Goal: Complete application form

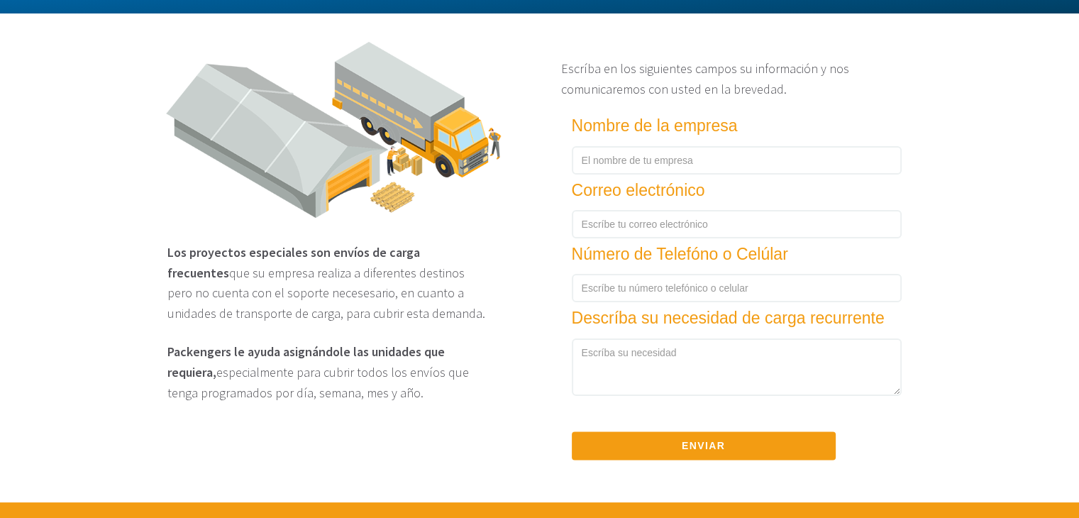
scroll to position [2023, 0]
drag, startPoint x: 662, startPoint y: 154, endPoint x: 650, endPoint y: 167, distance: 18.1
click at [650, 110] on form "Nombre de la empresa Correo electrónico Número de Telefóno o Celúlar Descríba s…" at bounding box center [736, 110] width 351 height 0
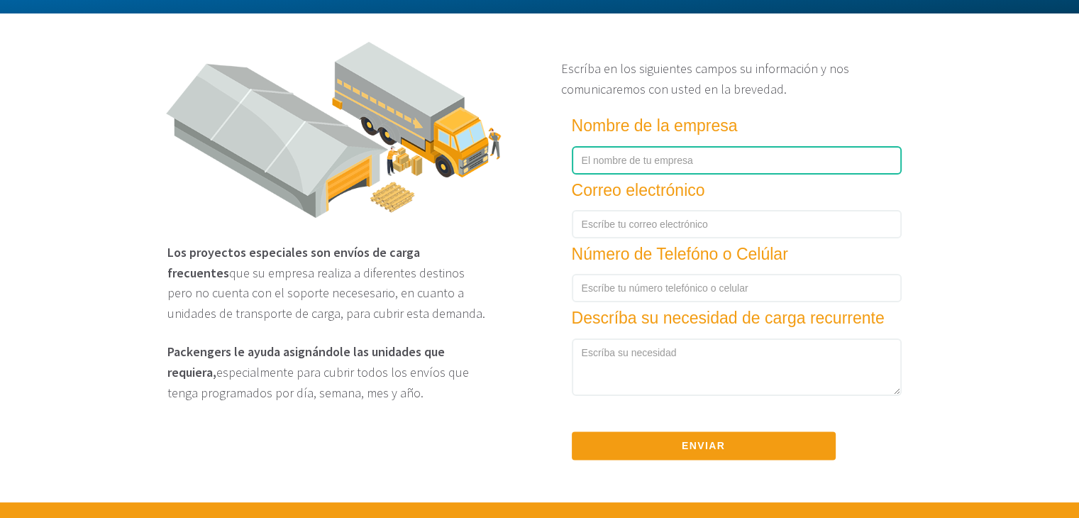
click at [650, 167] on input "text" at bounding box center [737, 160] width 330 height 28
type input "Speed AGM"
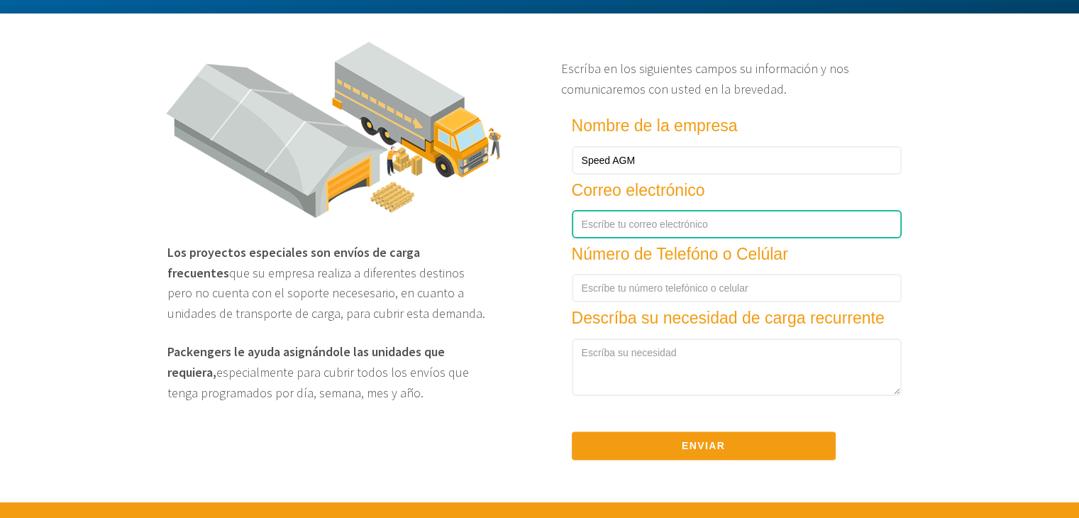
click at [618, 238] on input "text" at bounding box center [737, 224] width 330 height 28
type input "B"
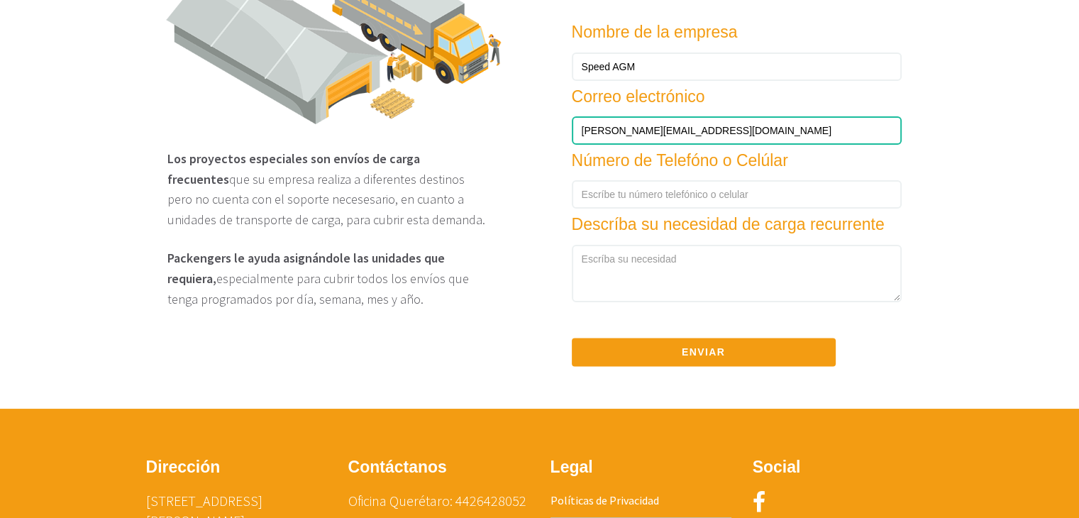
scroll to position [2122, 0]
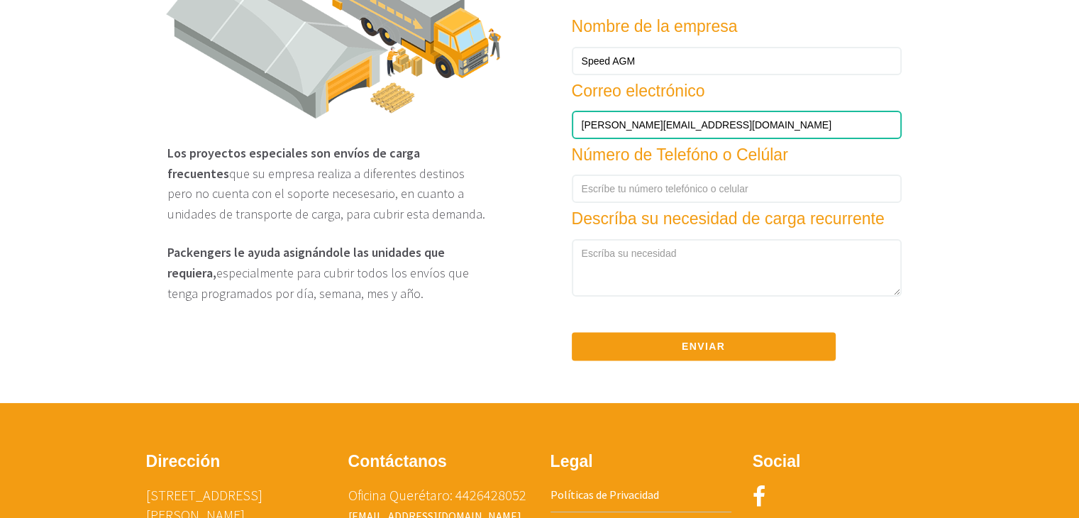
type input "[PERSON_NAME][EMAIL_ADDRESS][DOMAIN_NAME]"
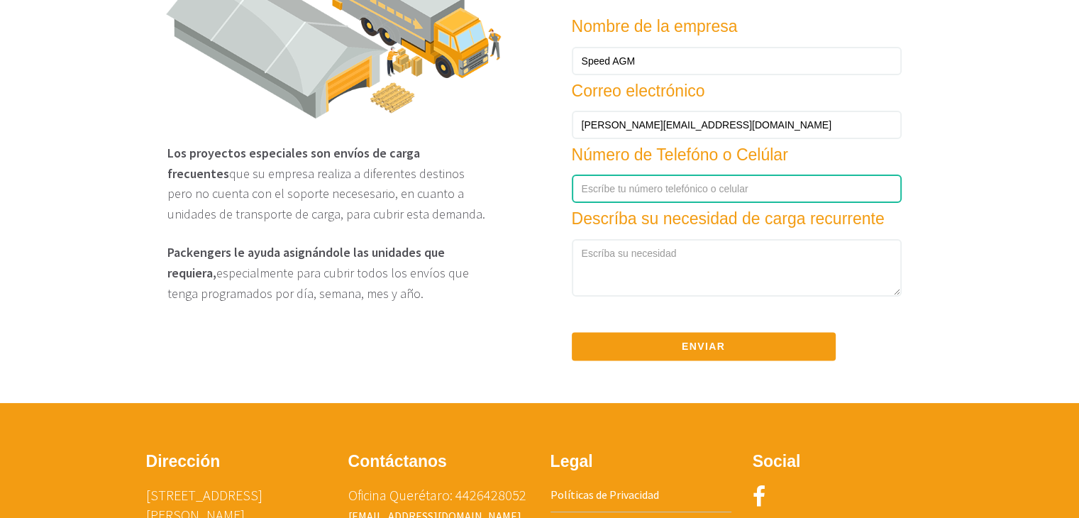
click at [644, 203] on input "number" at bounding box center [737, 188] width 330 height 28
type input "7291097454"
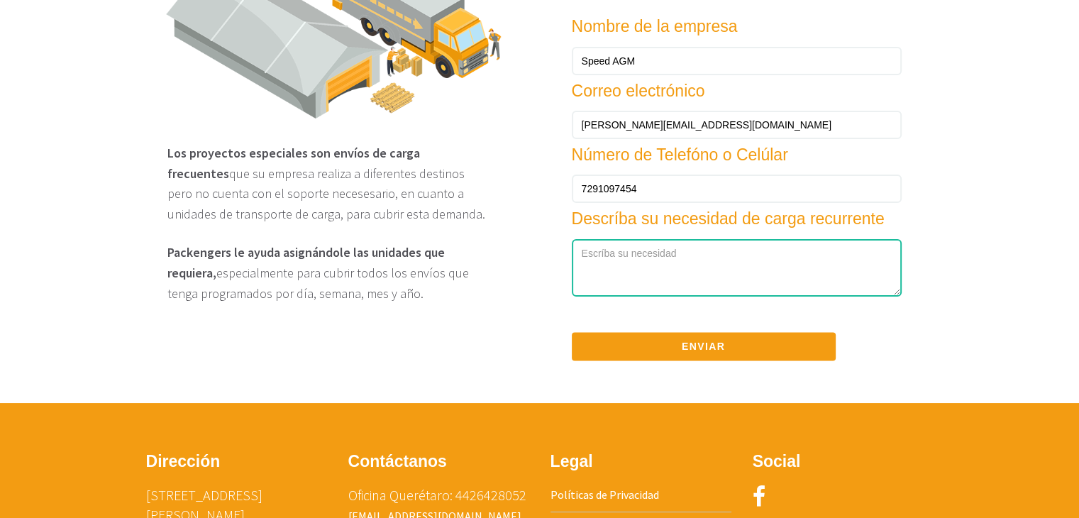
click at [644, 292] on textarea at bounding box center [737, 268] width 330 height 58
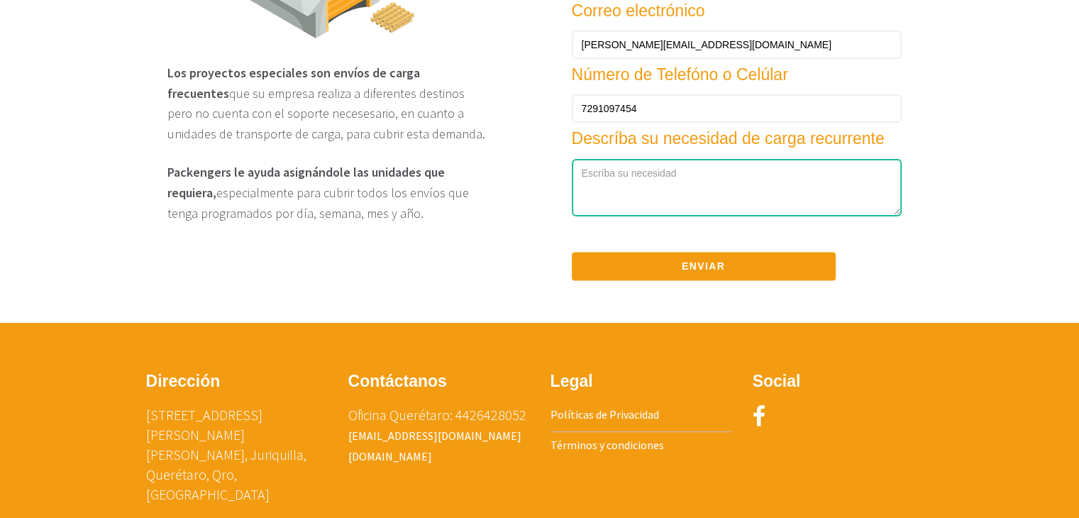
scroll to position [2204, 0]
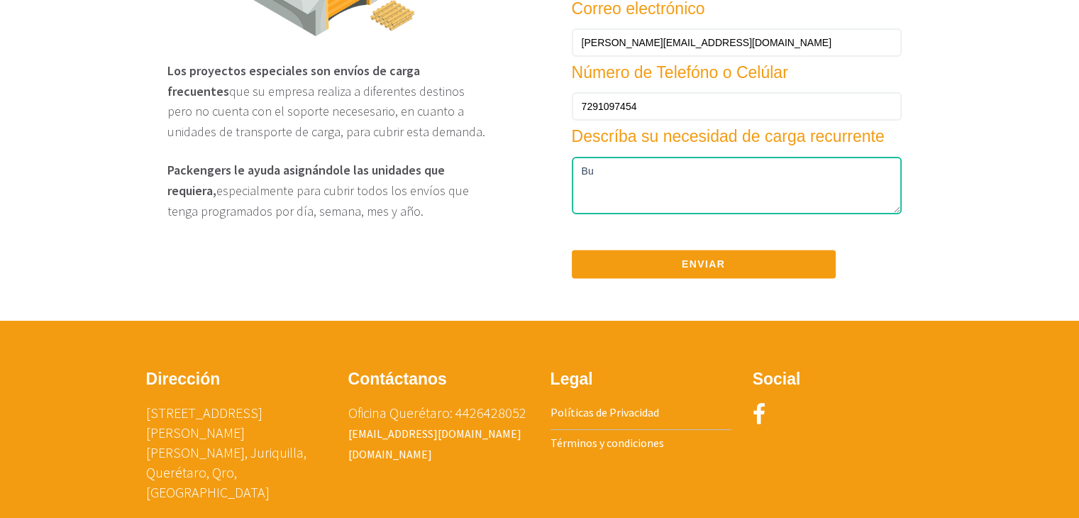
type textarea "B"
type textarea "Somos una logistica que muevve productos de grado alimenticio a distintos estad…"
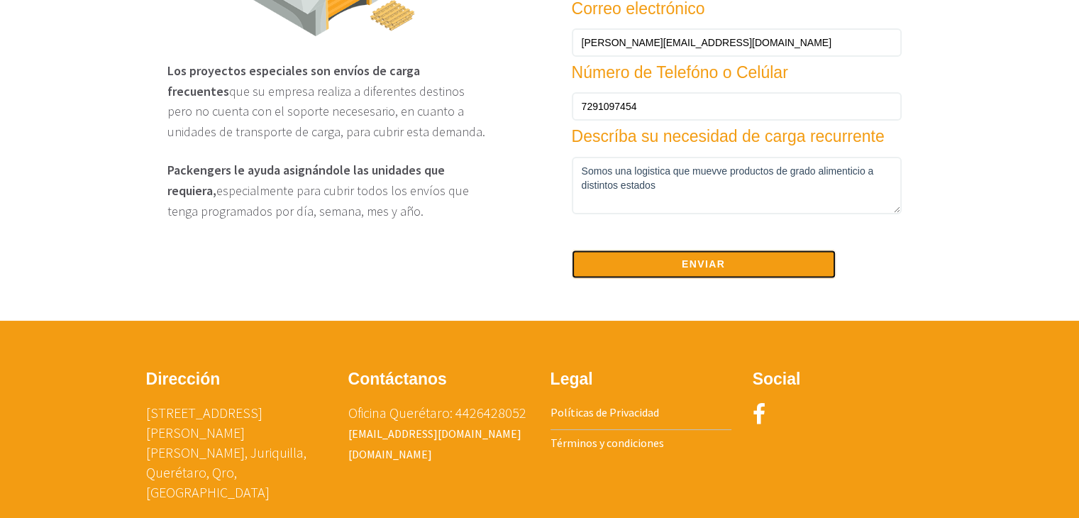
drag, startPoint x: 648, startPoint y: 287, endPoint x: 645, endPoint y: 295, distance: 9.0
click at [645, 289] on div "Enviar" at bounding box center [736, 251] width 351 height 74
click at [640, 274] on button "Enviar" at bounding box center [704, 264] width 264 height 28
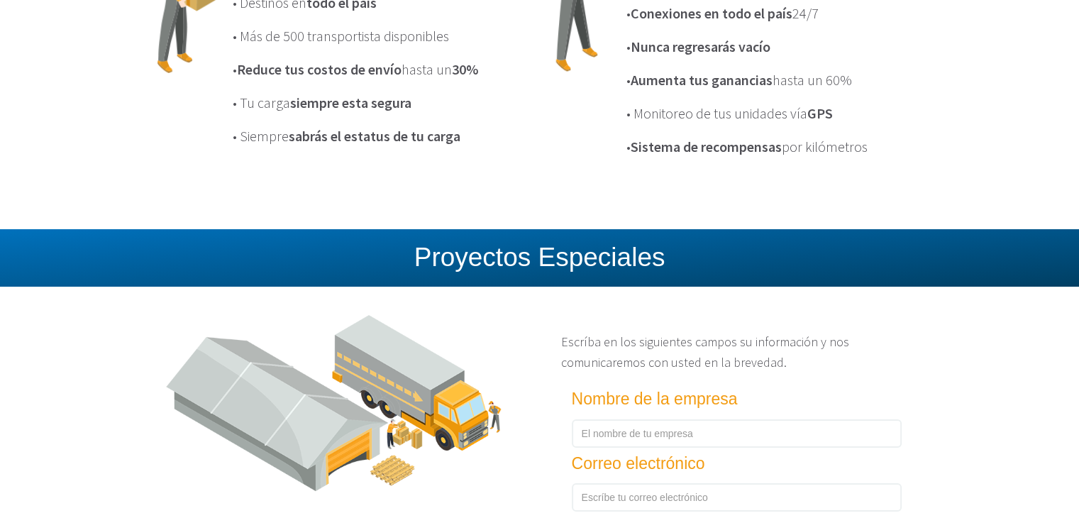
scroll to position [1732, 0]
